Goal: Task Accomplishment & Management: Manage account settings

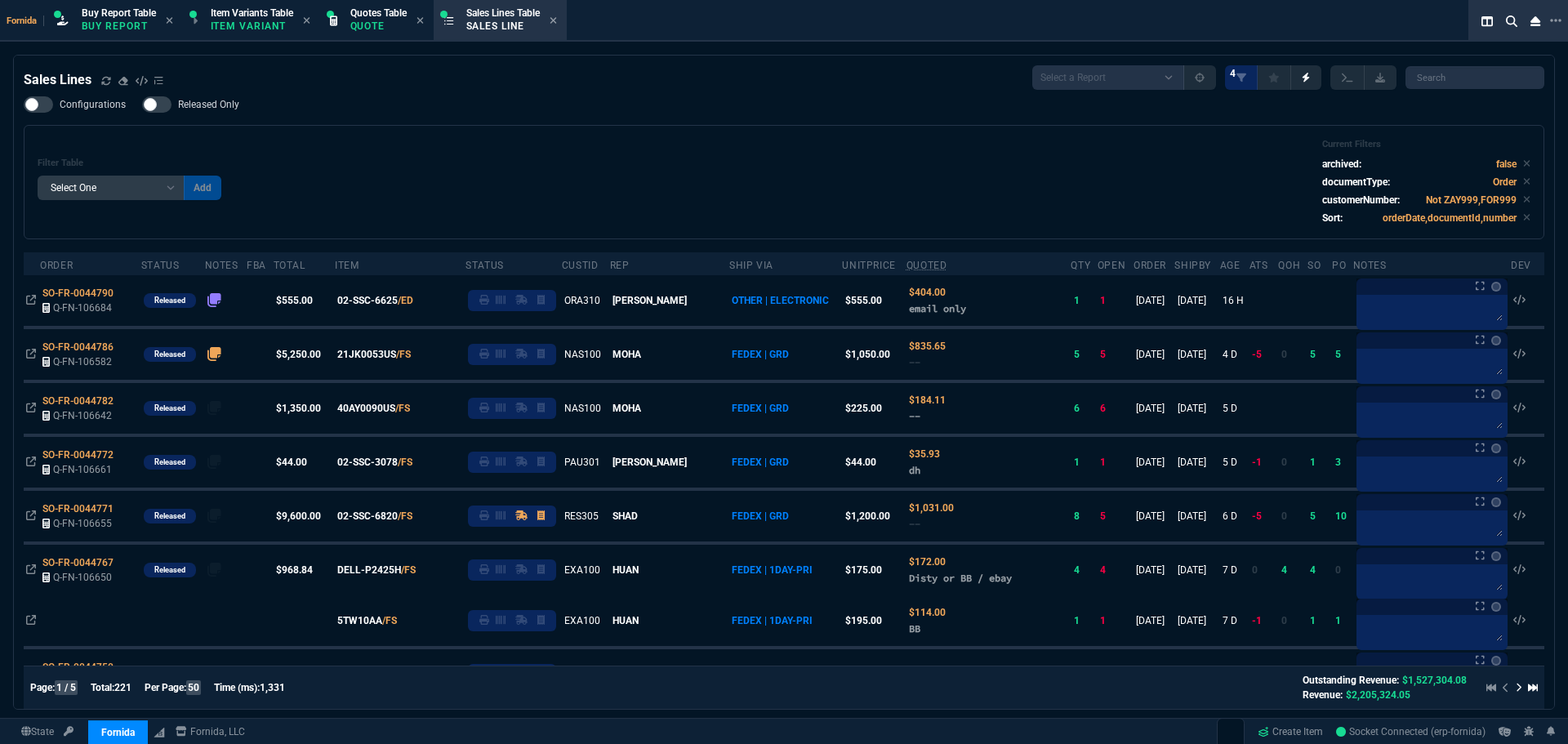
select select "1: BROV"
select select
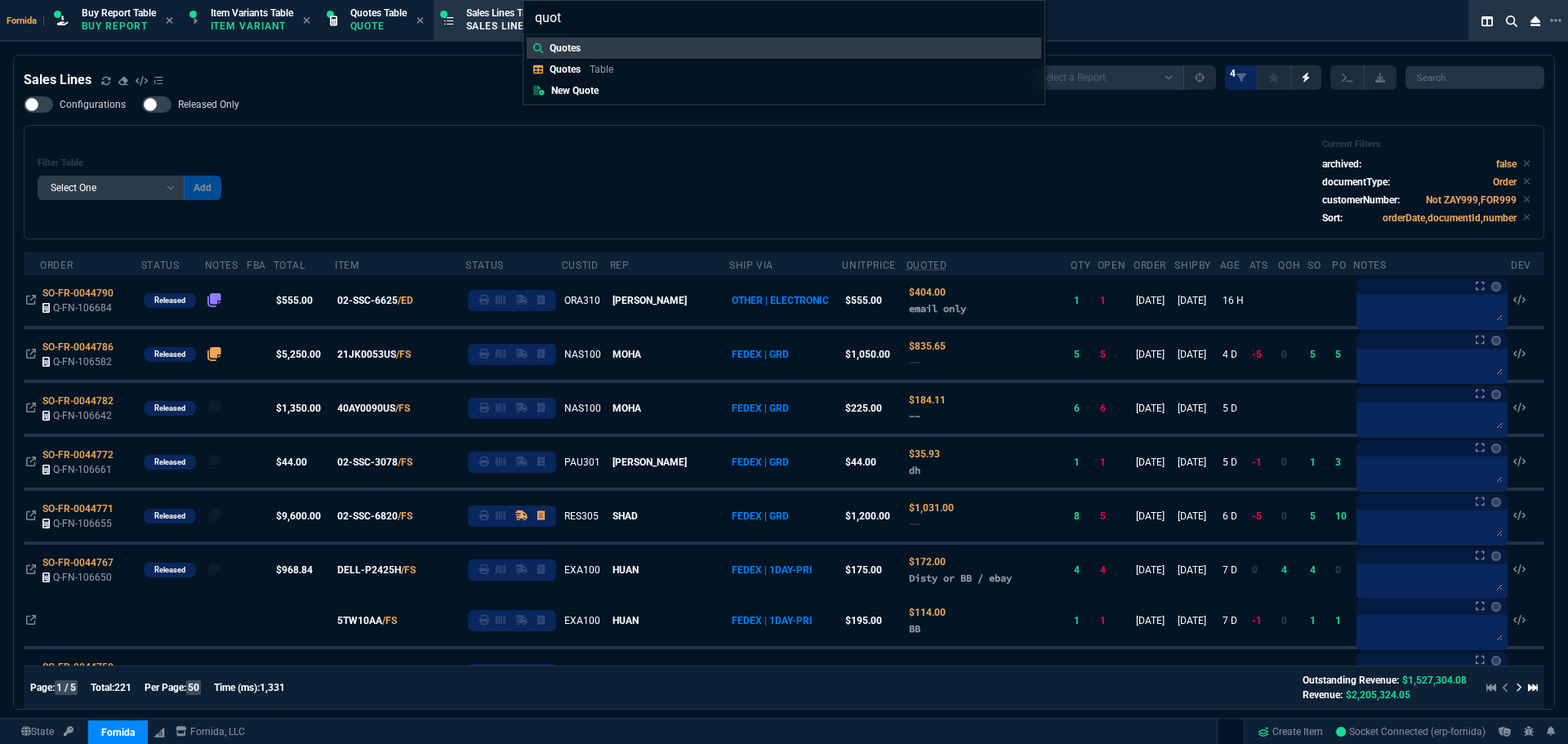
type input "quote"
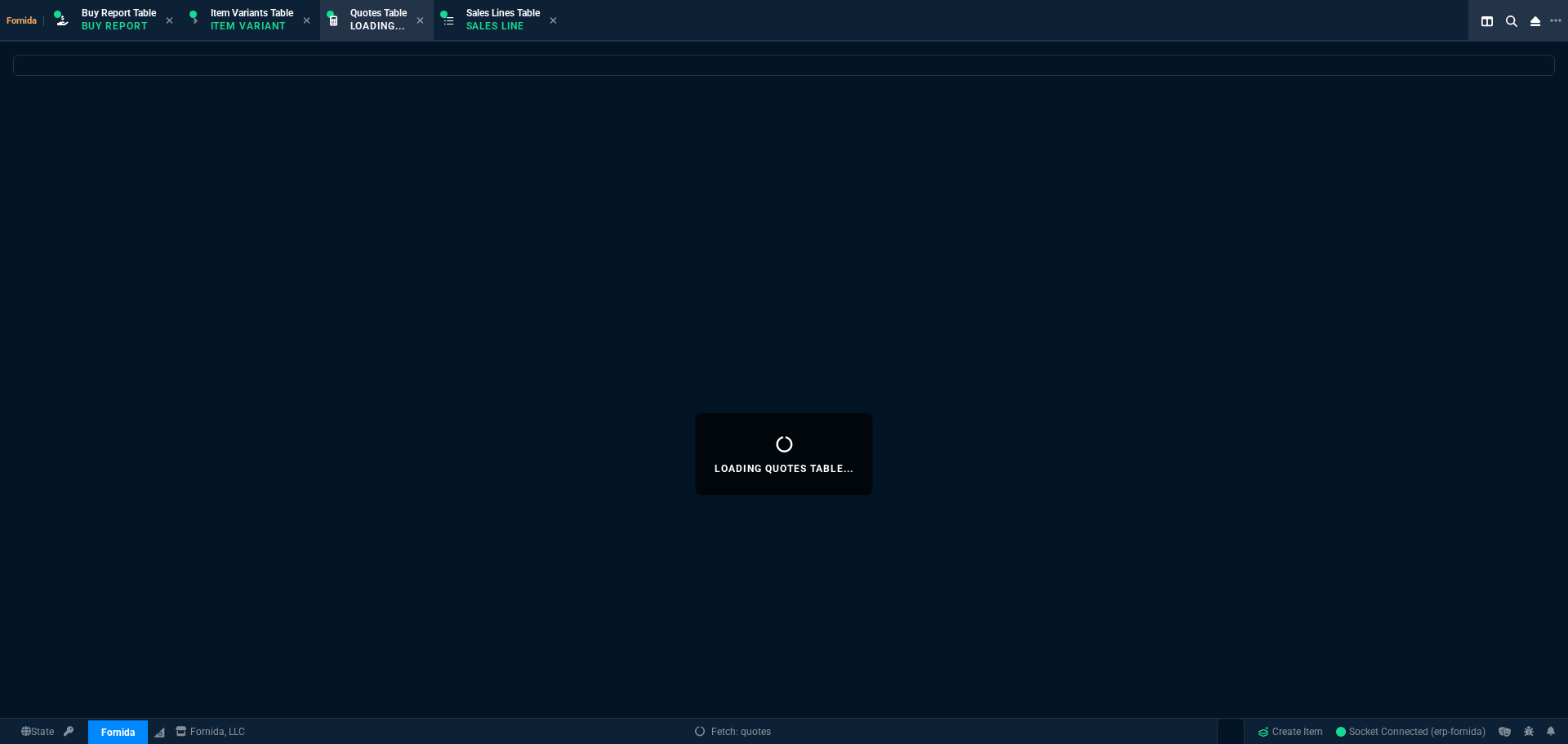
select select
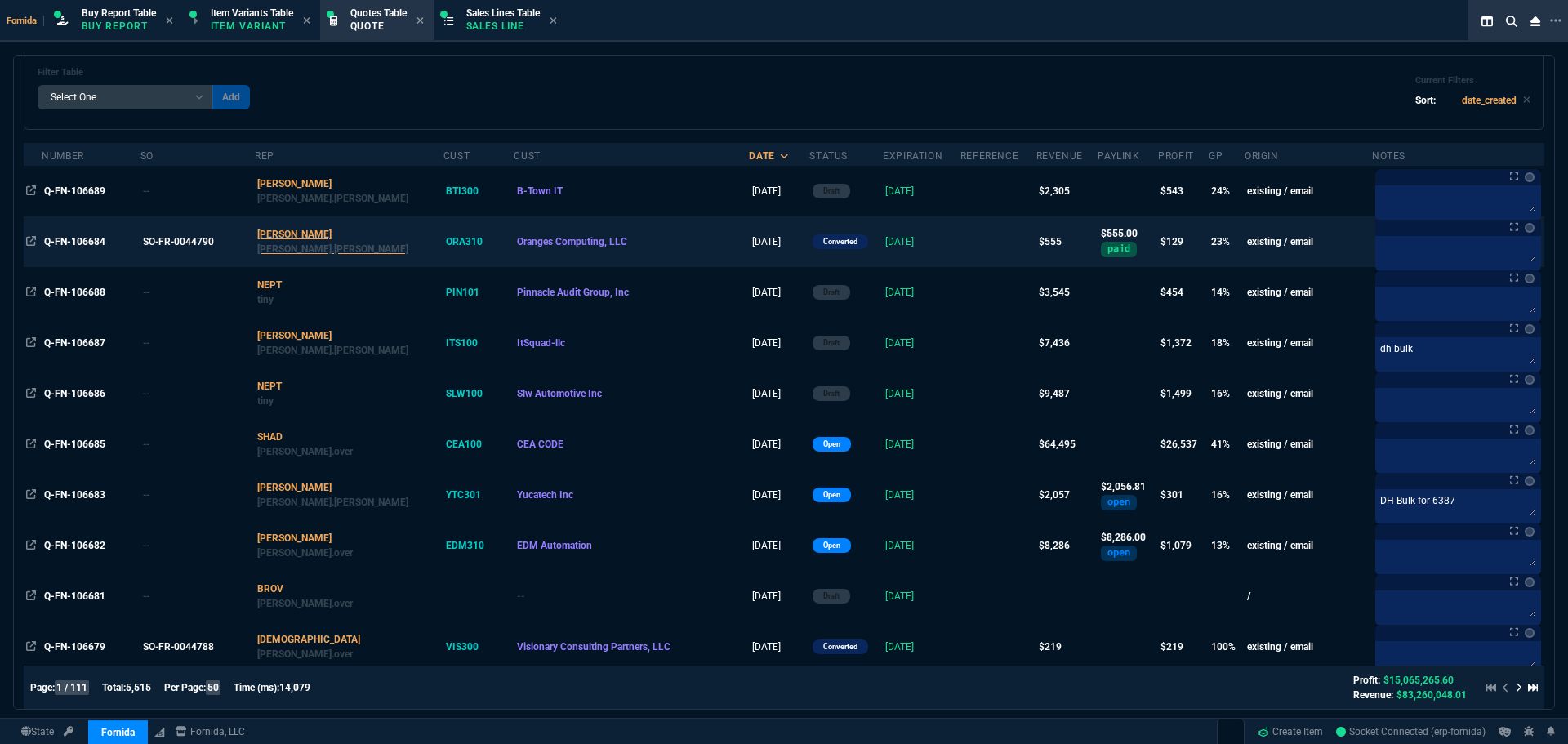
scroll to position [163, 0]
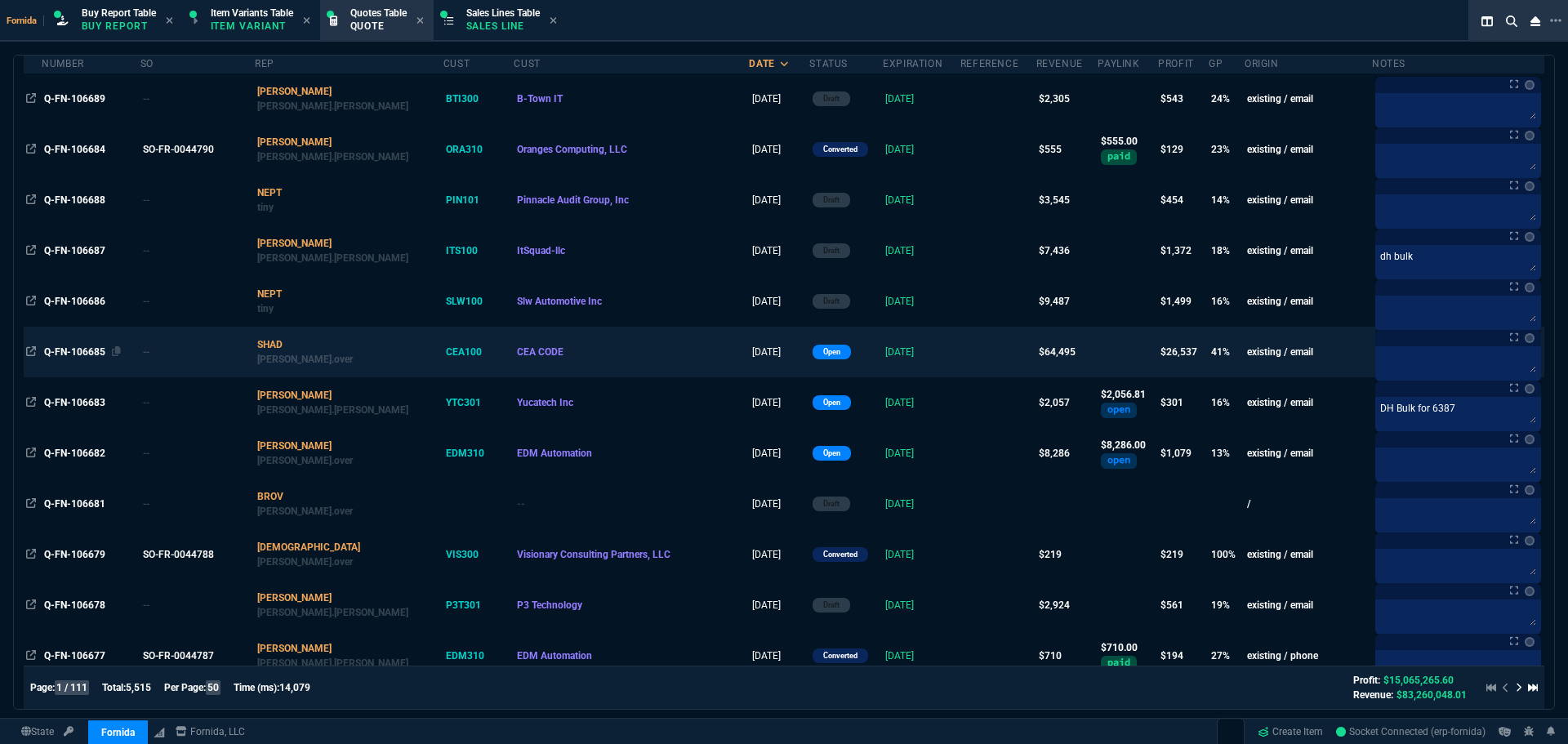
click at [73, 352] on span "Q-FN-106685" at bounding box center [74, 352] width 61 height 12
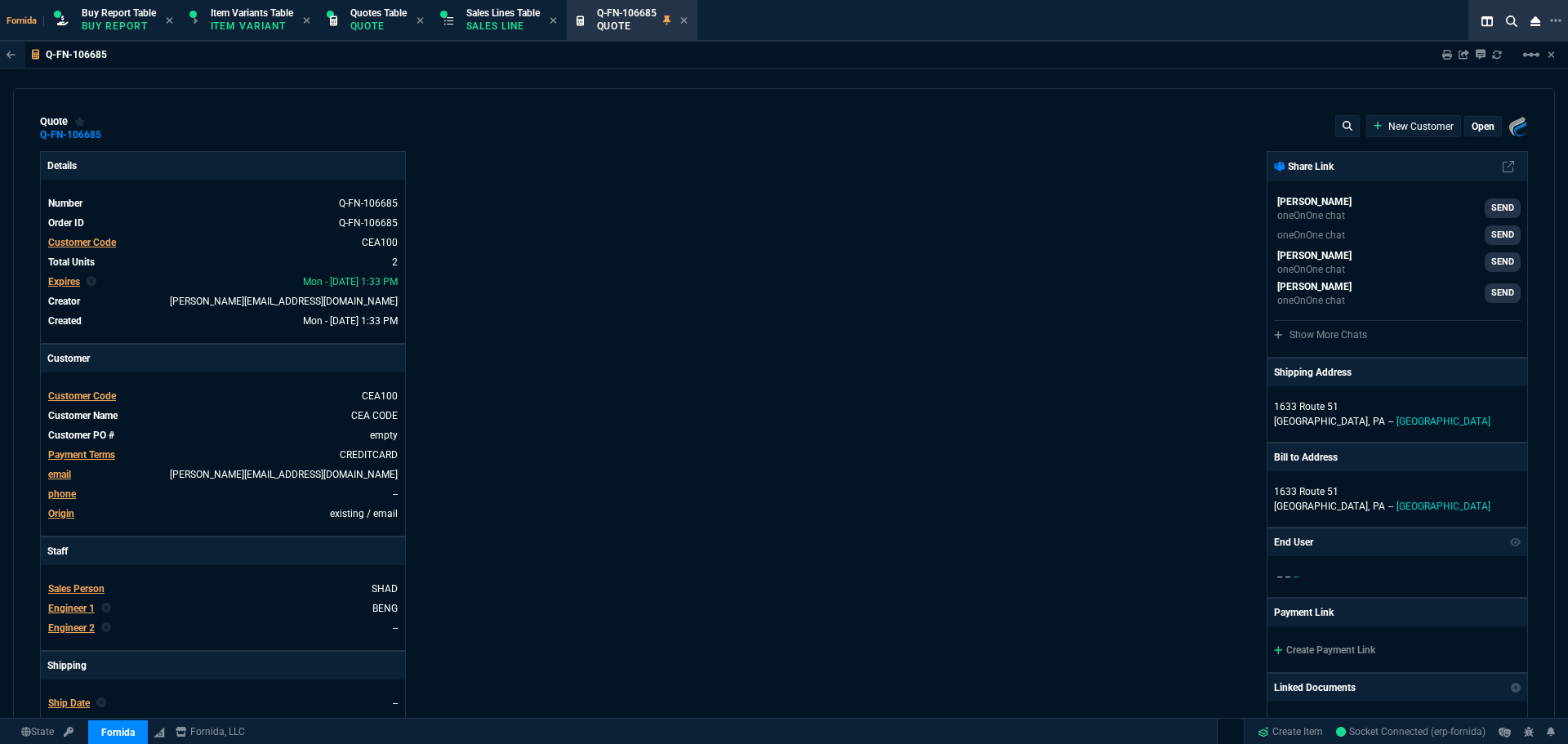
type input "44"
type input "28516"
type input "0"
type input "69"
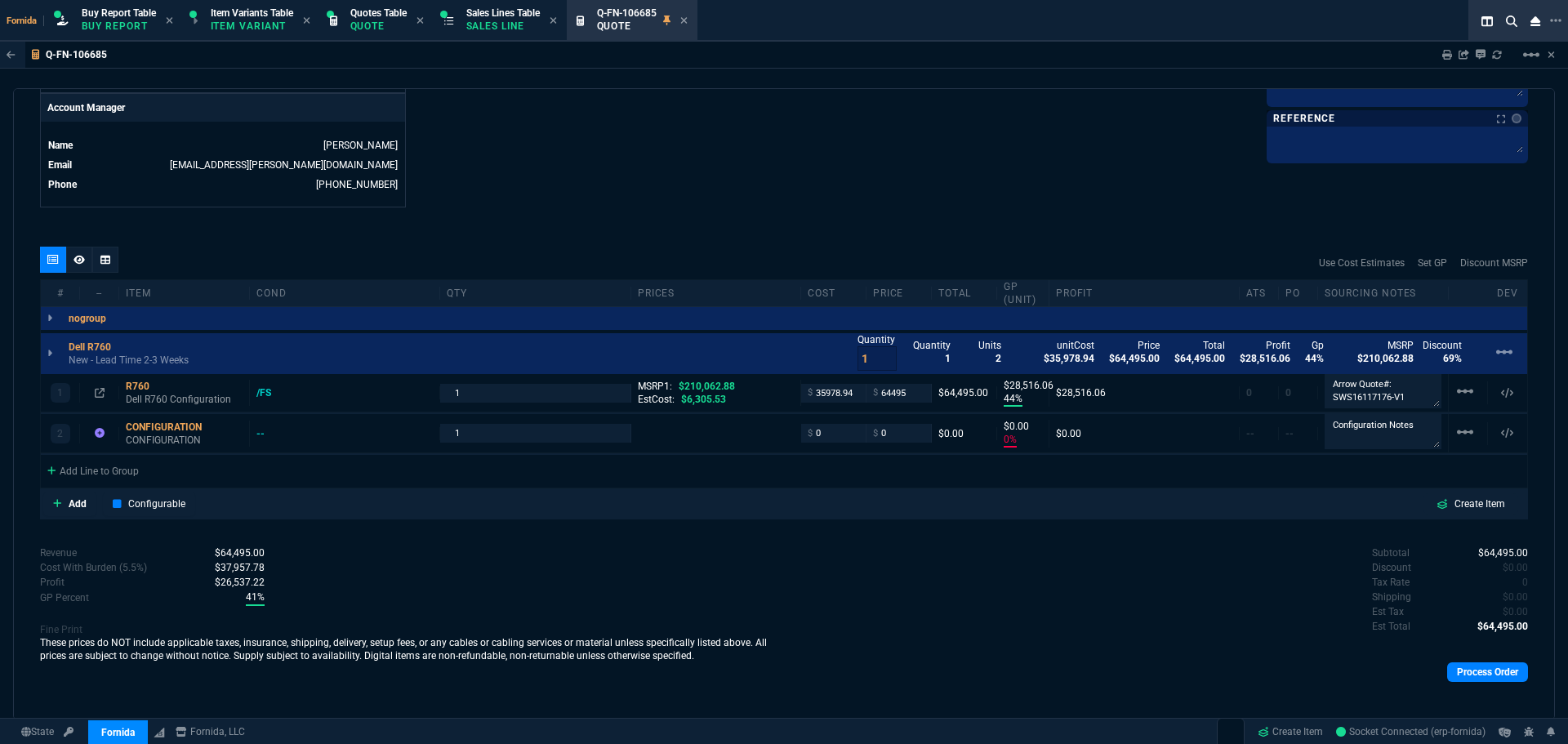
scroll to position [797, 0]
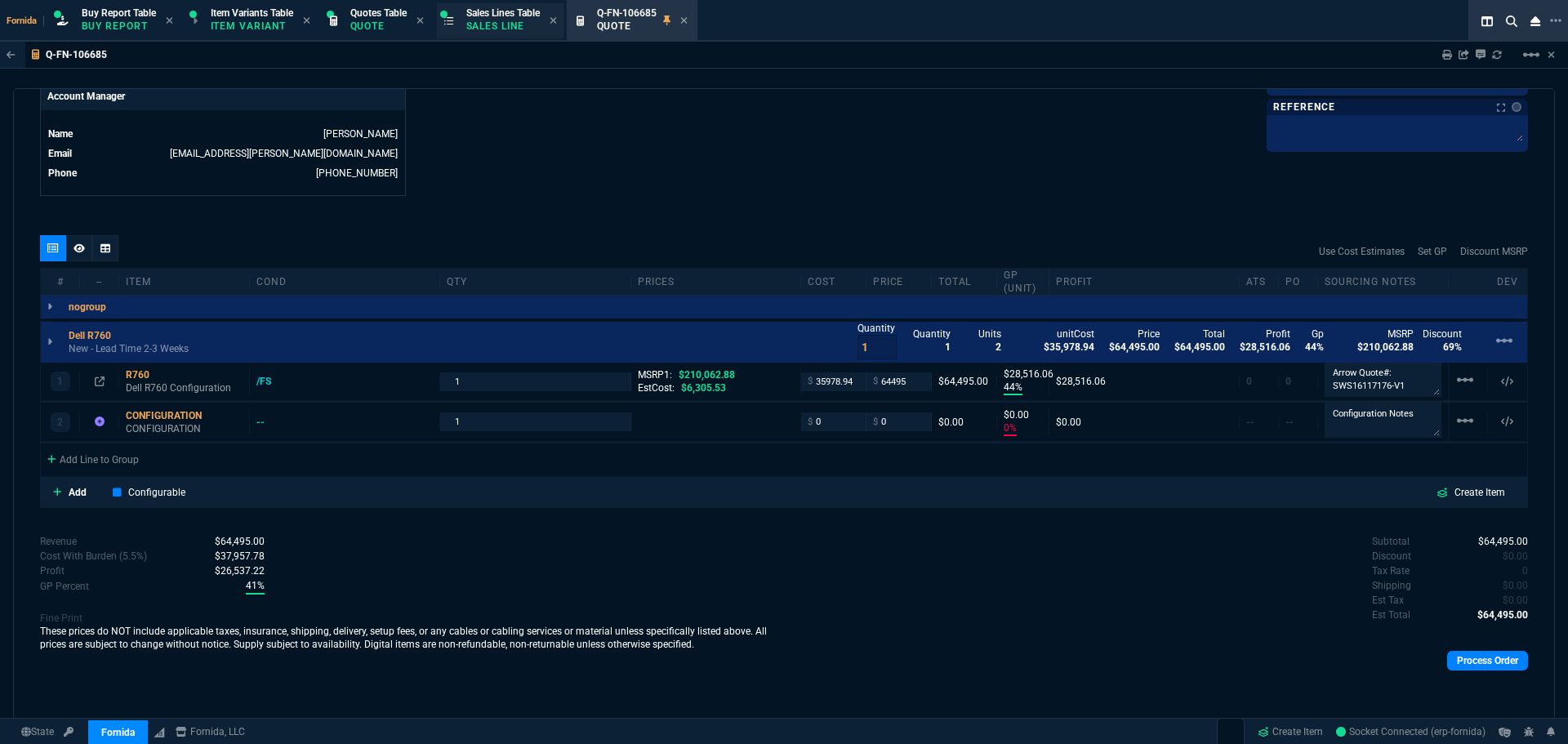
click at [514, 11] on span "Sales Lines Table" at bounding box center [503, 13] width 73 height 12
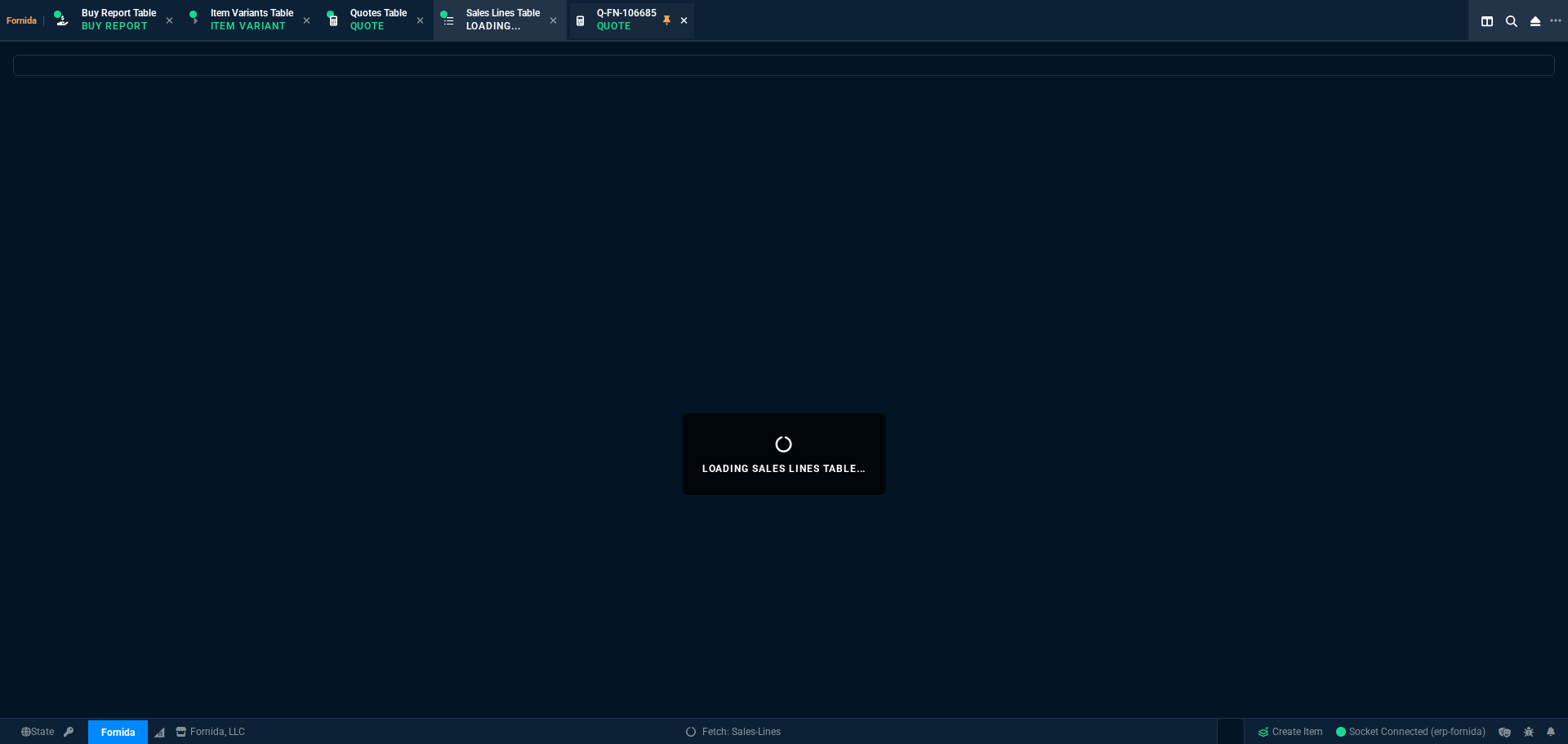
click at [687, 19] on icon at bounding box center [684, 21] width 7 height 7
select select
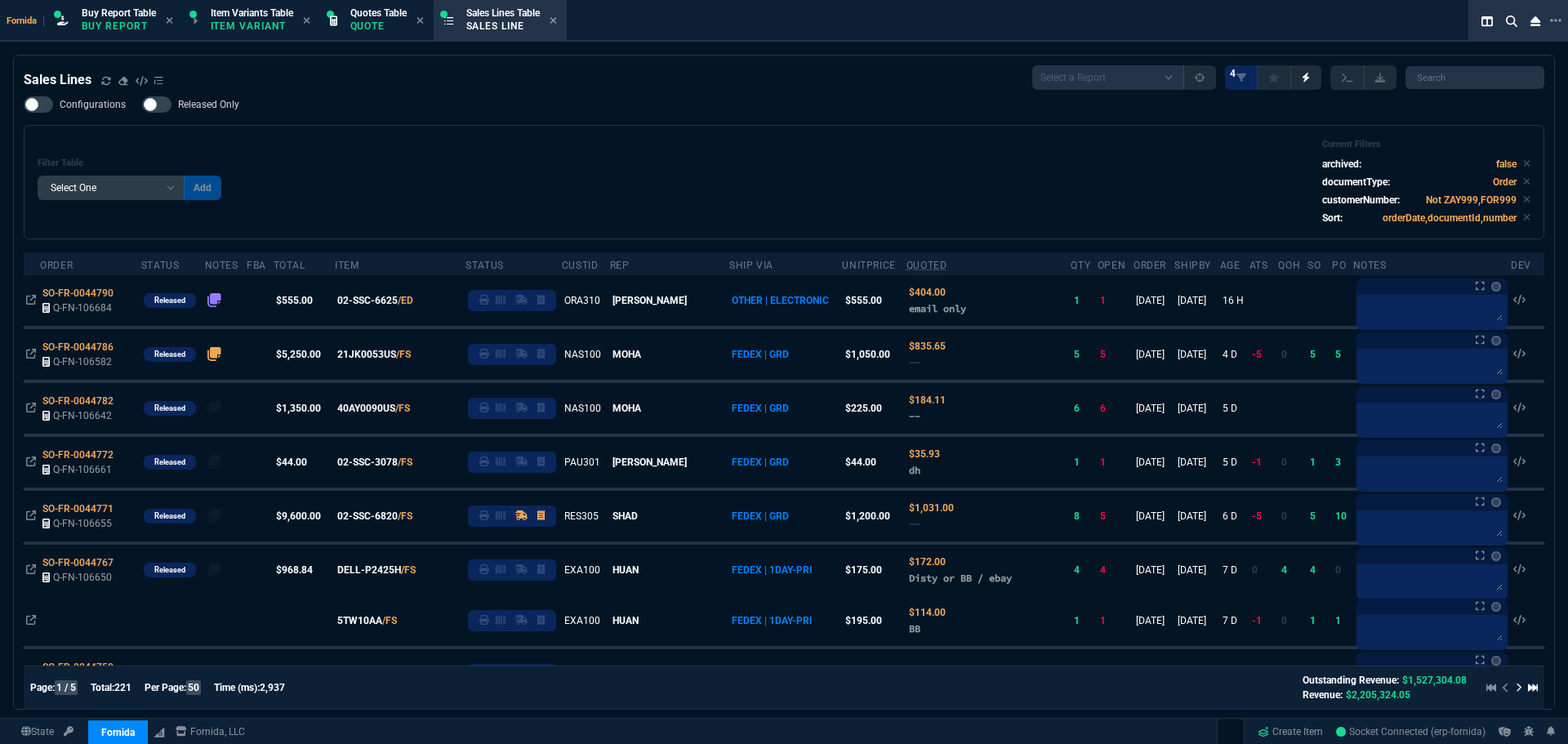
click at [627, 152] on div "Filter Table Select One Add Filter () Age () ATS () Cond (itemVariantCode) Cust…" at bounding box center [784, 182] width 1493 height 87
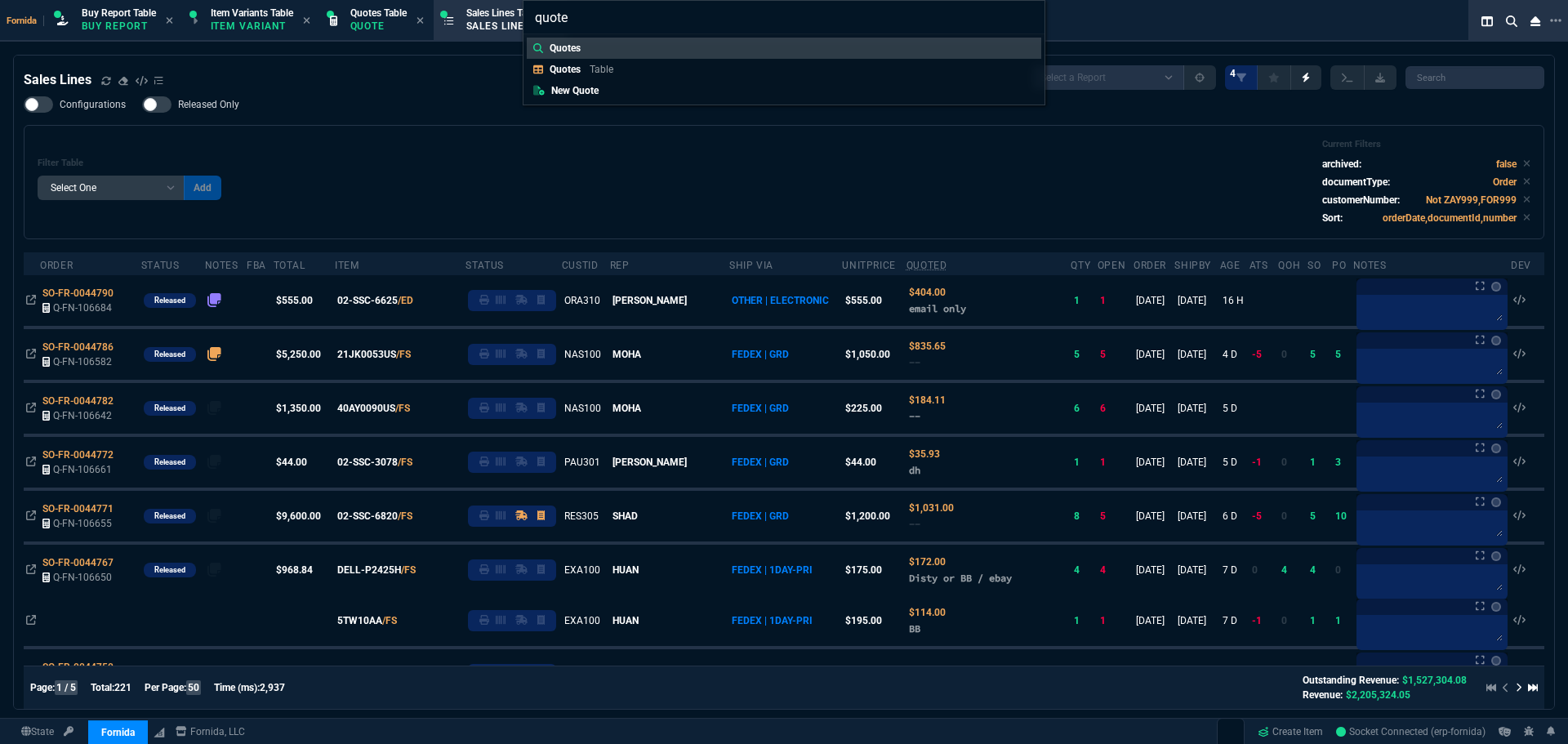
type input "quote"
click at [627, 152] on div "quote Quotes Quotes Table New Quote" at bounding box center [784, 372] width 1568 height 744
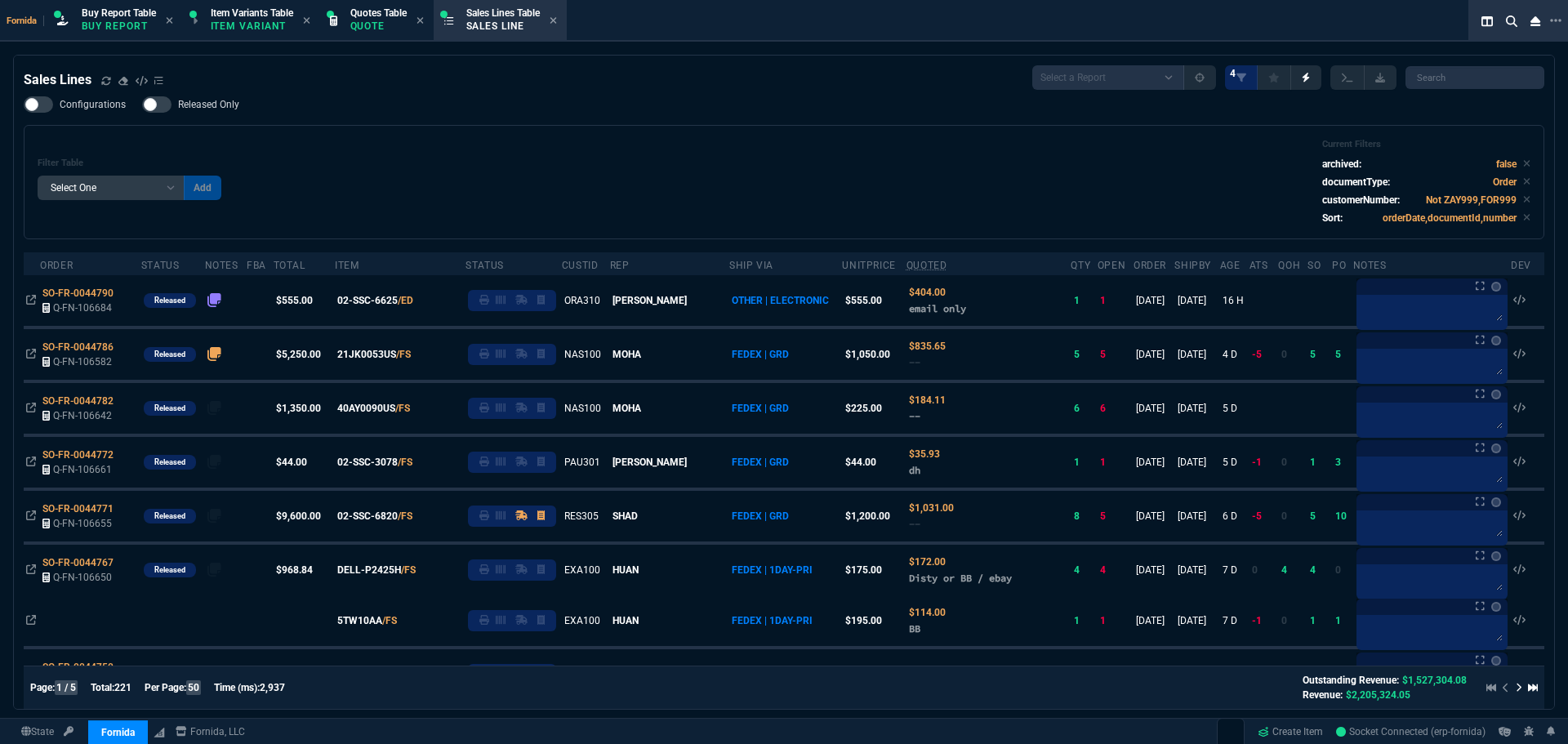
click at [368, 25] on p "Quote" at bounding box center [378, 27] width 57 height 13
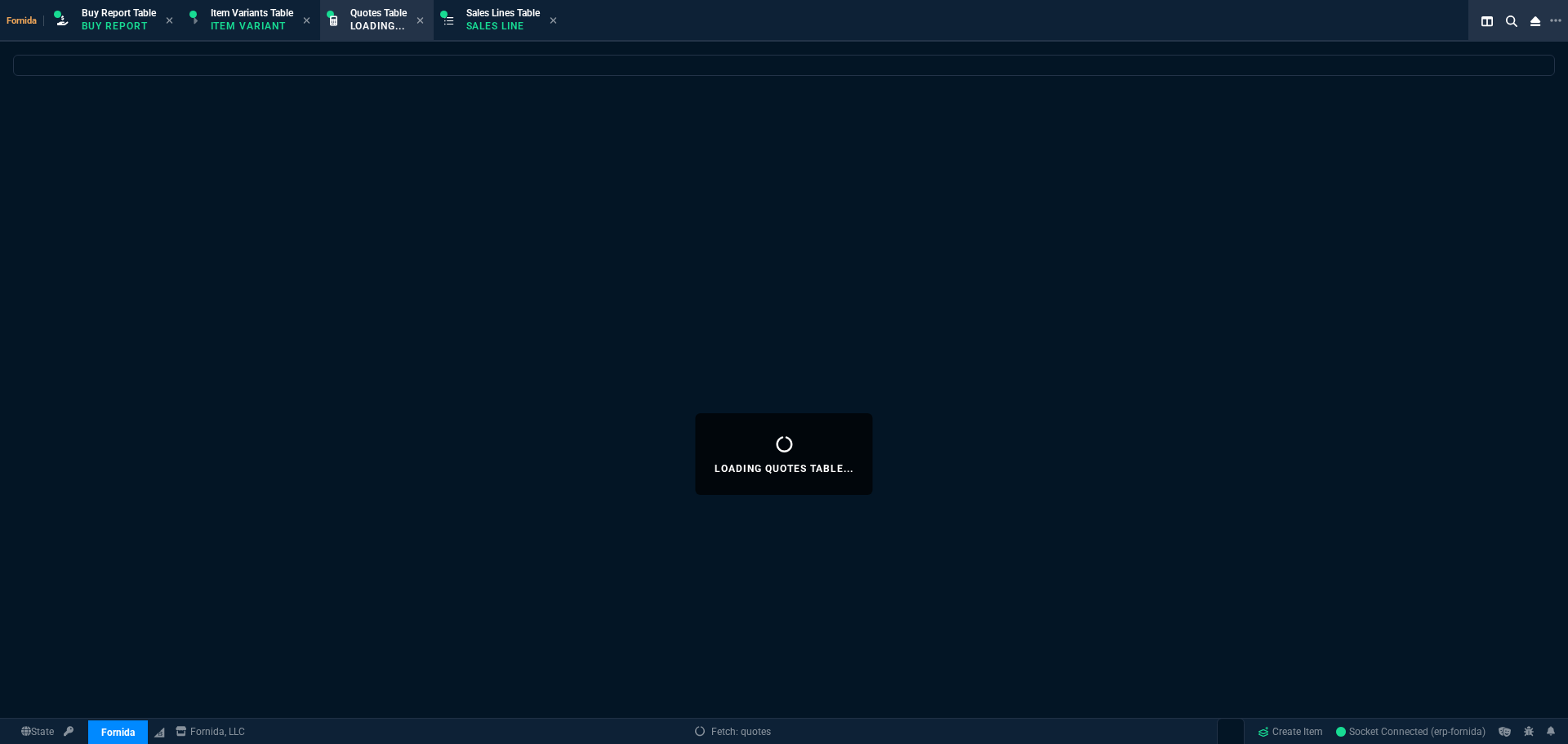
select select
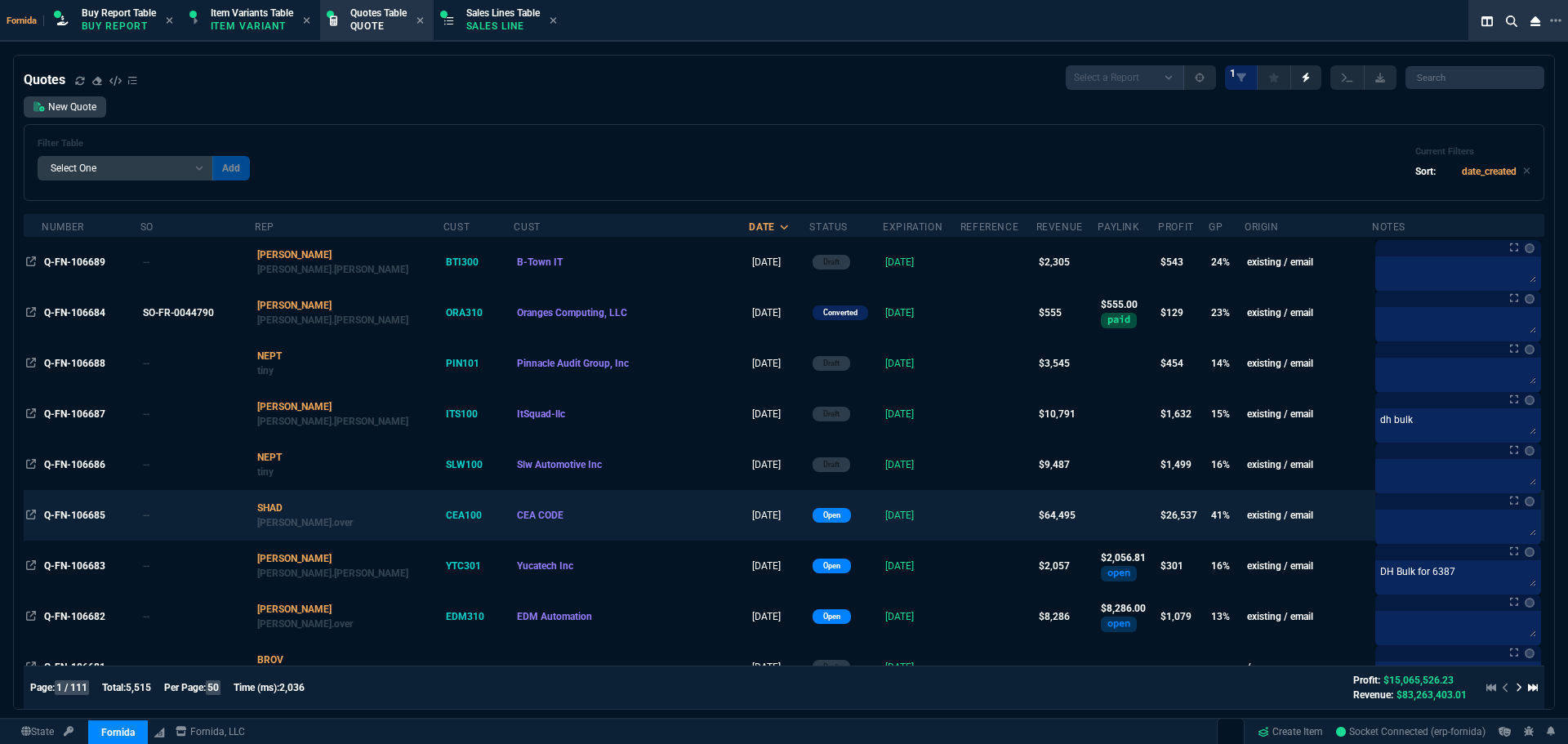
click at [78, 527] on td "Q-FN-106685" at bounding box center [91, 515] width 98 height 51
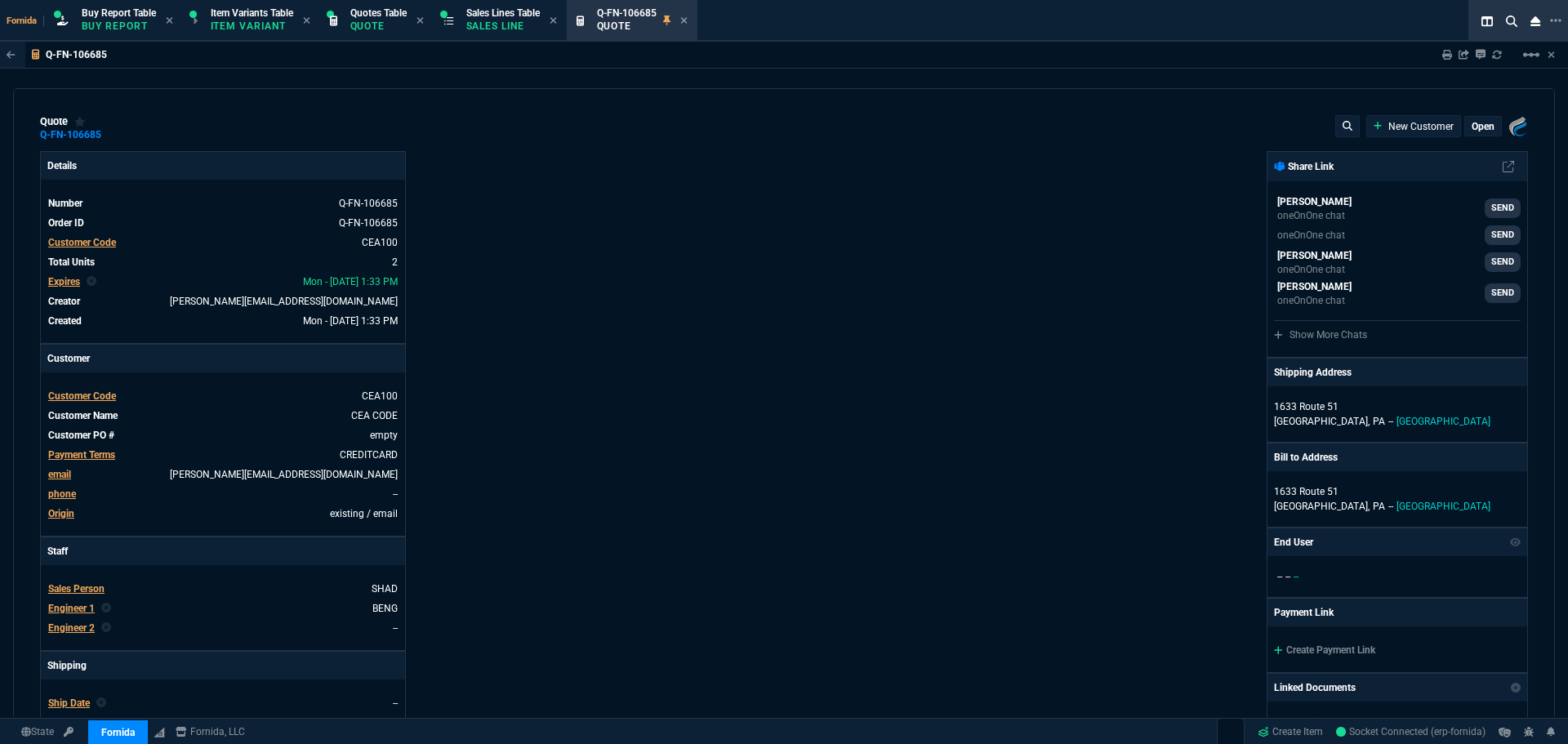
type input "44"
type input "28516"
type input "0"
type input "69"
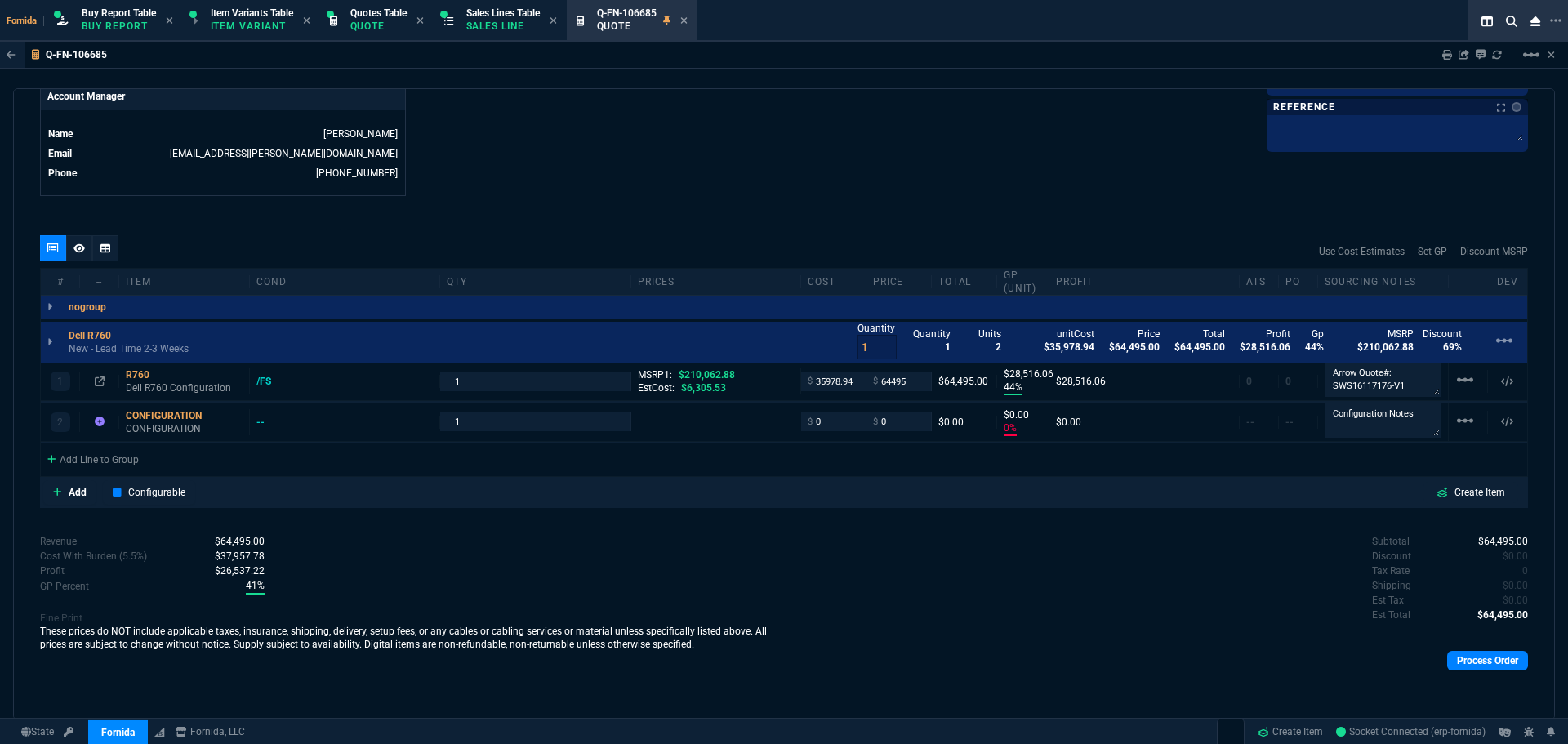
drag, startPoint x: 689, startPoint y: 21, endPoint x: 670, endPoint y: 21, distance: 19.0
click at [688, 21] on icon at bounding box center [684, 21] width 8 height 10
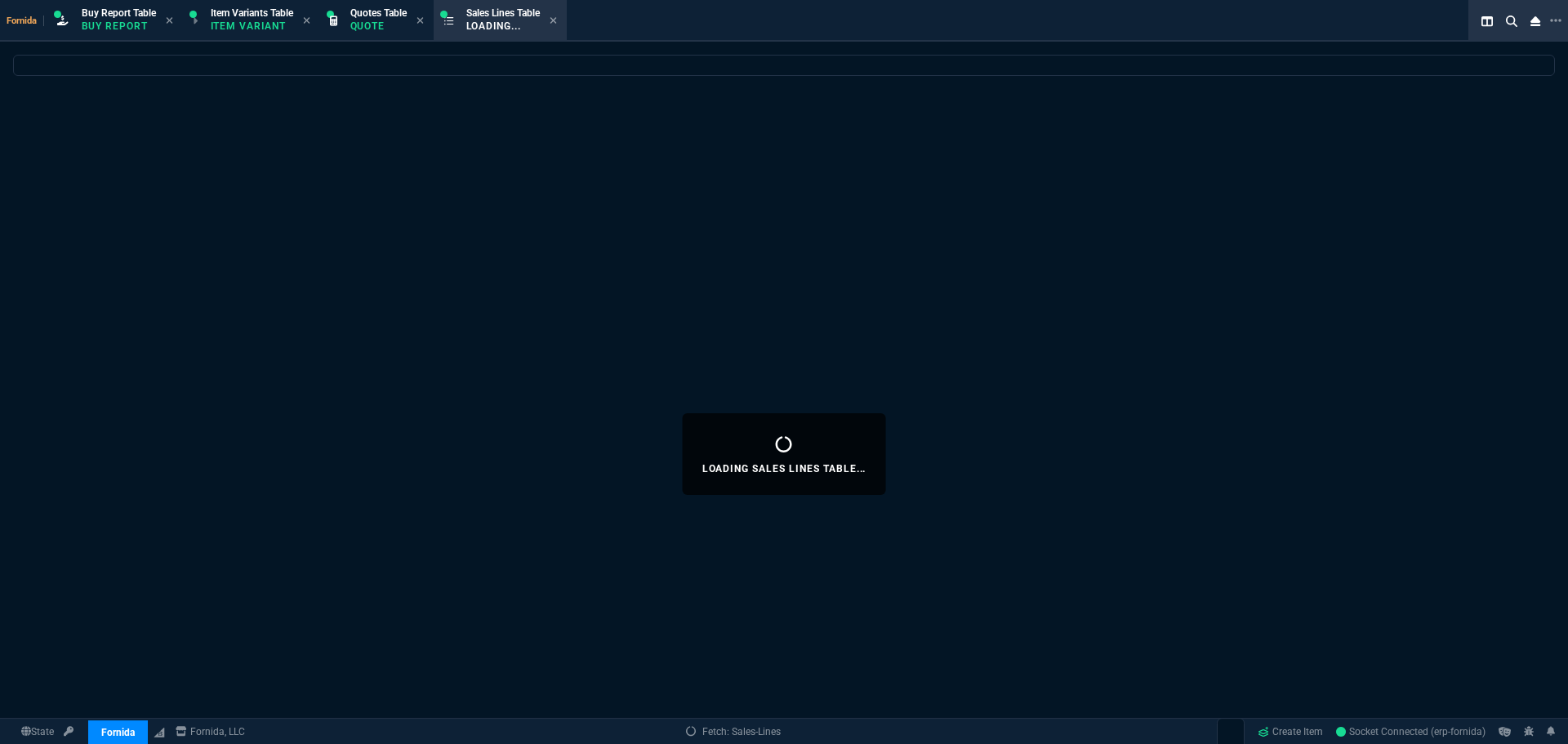
select select
